Goal: Information Seeking & Learning: Compare options

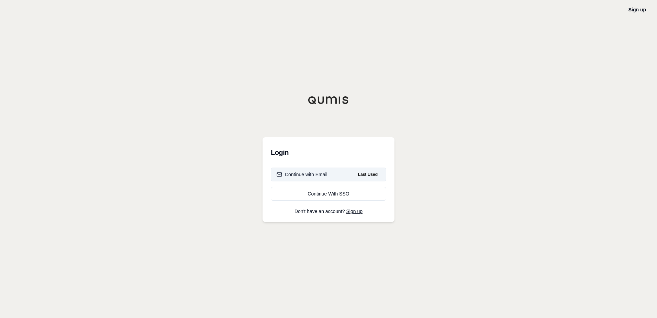
click at [326, 174] on div "Continue with Email" at bounding box center [302, 174] width 51 height 7
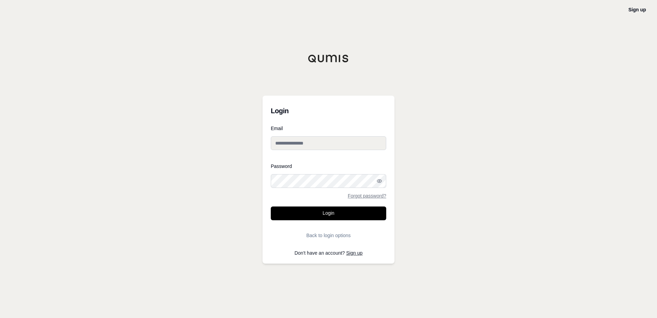
type input "**********"
click at [323, 212] on button "Login" at bounding box center [328, 213] width 115 height 14
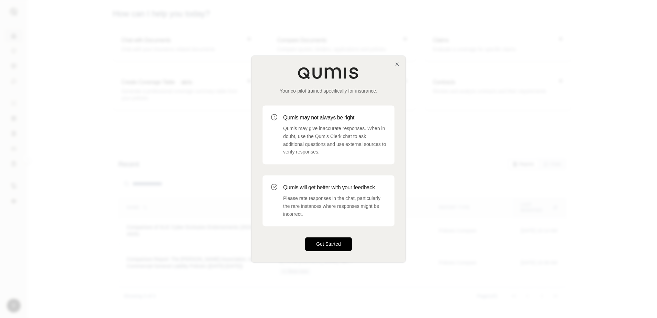
click at [330, 243] on button "Get Started" at bounding box center [328, 244] width 47 height 14
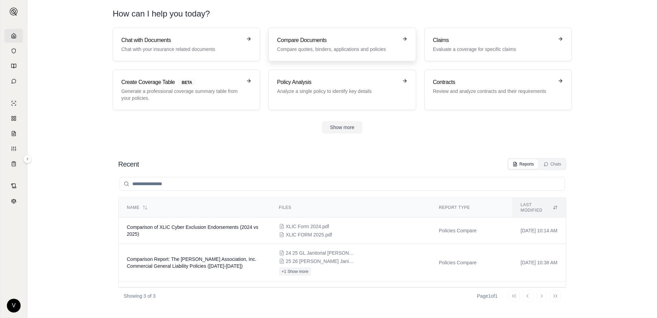
click at [360, 47] on p "Compare quotes, binders, applications and policies" at bounding box center [337, 49] width 121 height 7
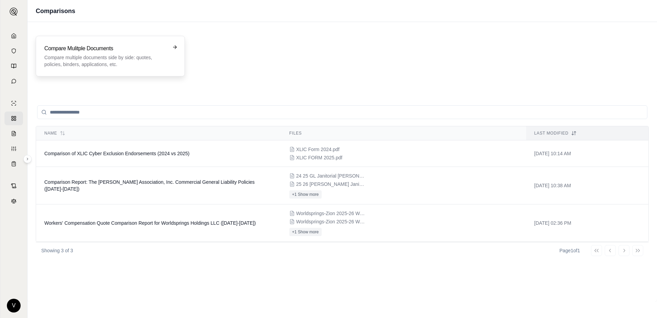
click at [154, 53] on div "Compare Mulitple Documents Compare multiple documents side by side: quotes, pol…" at bounding box center [105, 55] width 122 height 23
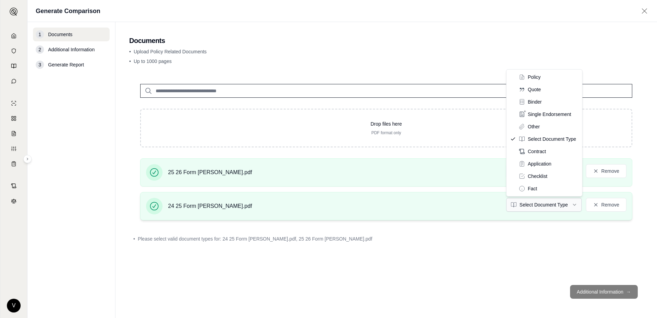
click at [562, 203] on html "V Generate Comparison 1 Documents 2 Additional Information 3 Generate Report Do…" at bounding box center [328, 159] width 657 height 318
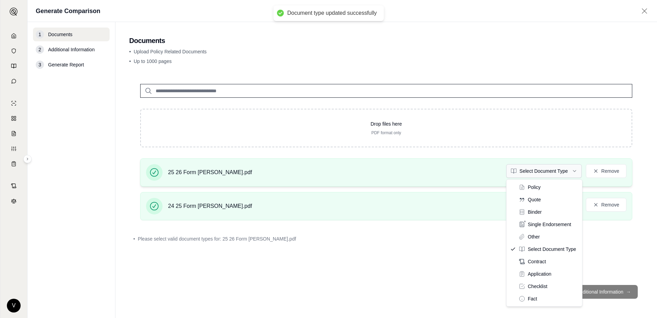
click at [561, 172] on html "Document type updated successfully V Generate Comparison 1 Documents 2 Addition…" at bounding box center [328, 159] width 657 height 318
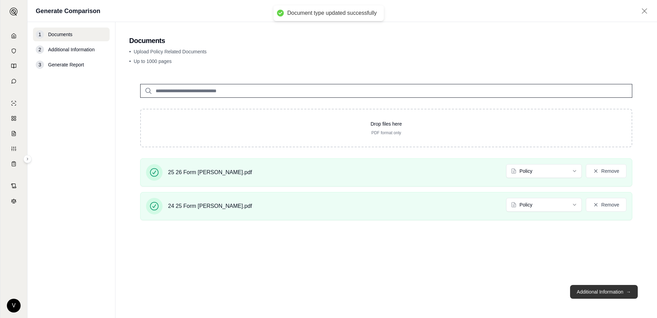
click at [597, 290] on button "Additional Information →" at bounding box center [604, 292] width 68 height 14
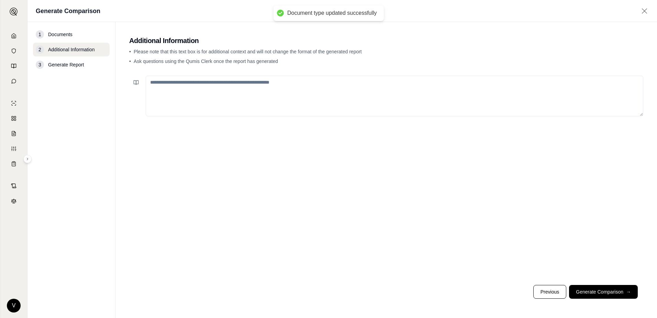
click at [223, 88] on textarea at bounding box center [395, 96] width 498 height 41
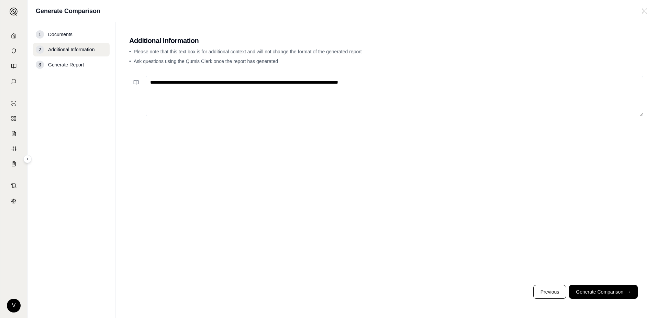
type textarea "**********"
click at [603, 284] on footer "Previous Generate Comparison →" at bounding box center [386, 291] width 514 height 25
click at [609, 291] on button "Generate Comparison →" at bounding box center [603, 292] width 69 height 14
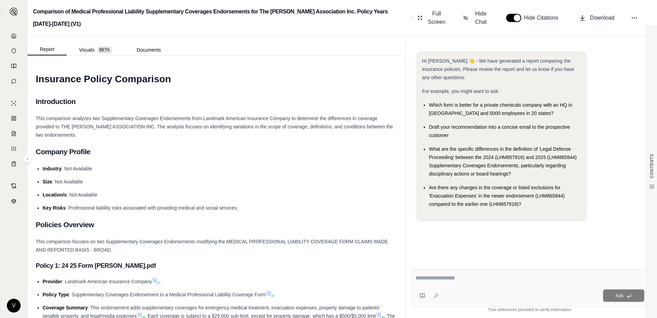
click at [292, 175] on ul "Industry : Not Available Size : Not Available Location/s : Not Available Key Ri…" at bounding box center [216, 187] width 361 height 47
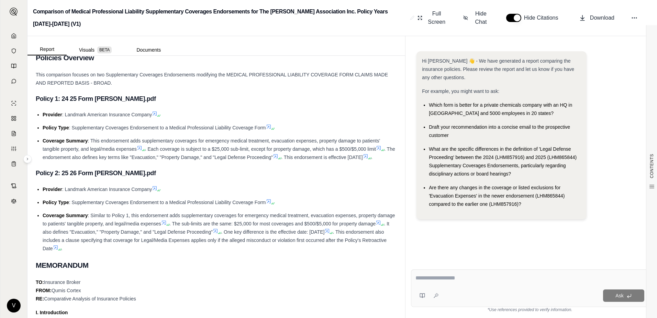
scroll to position [172, 0]
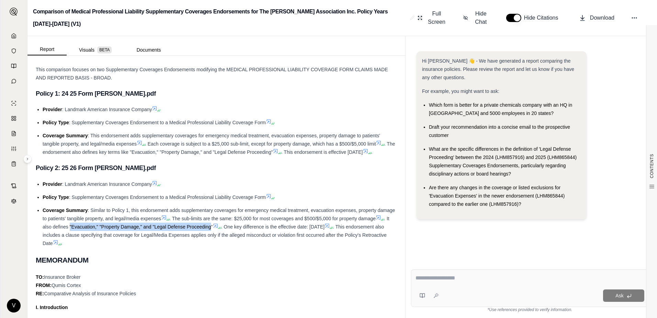
drag, startPoint x: 104, startPoint y: 226, endPoint x: 245, endPoint y: 224, distance: 141.2
click at [245, 224] on span ". It also defines "Evacuation," "Property Damage," and "Legal Defense Proceedin…" at bounding box center [216, 222] width 347 height 14
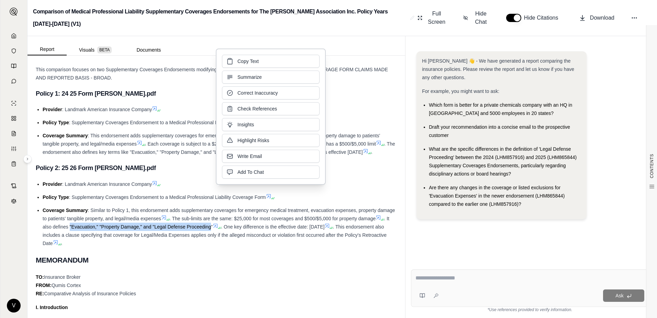
copy span ""Evacuation," "Property Damage," and "Legal Defense Proceeding"
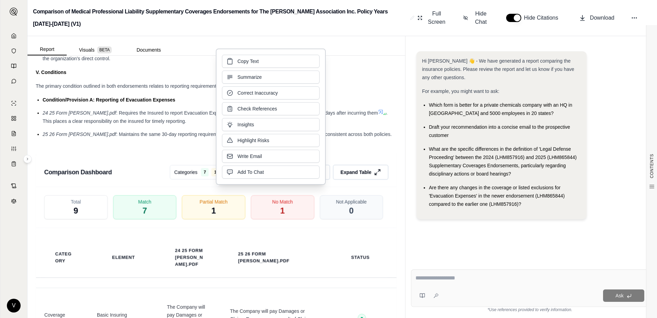
scroll to position [1031, 0]
